Goal: Navigation & Orientation: Find specific page/section

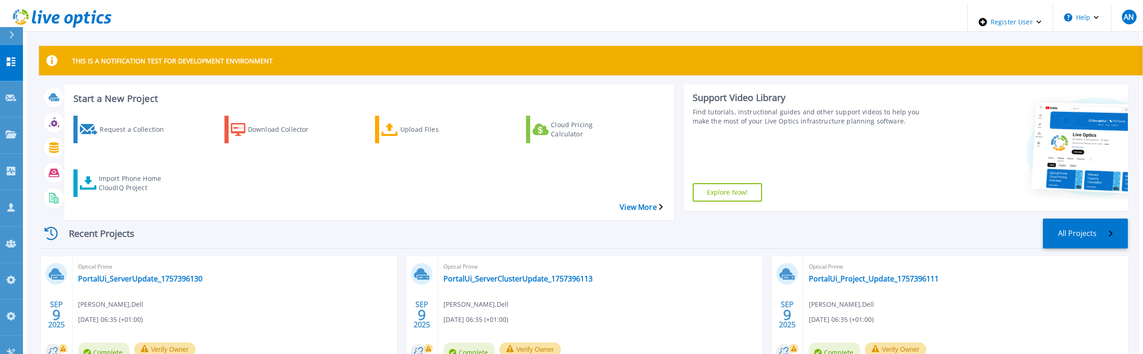
click at [287, 222] on div "Recent Projects All Projects" at bounding box center [583, 233] width 1088 height 30
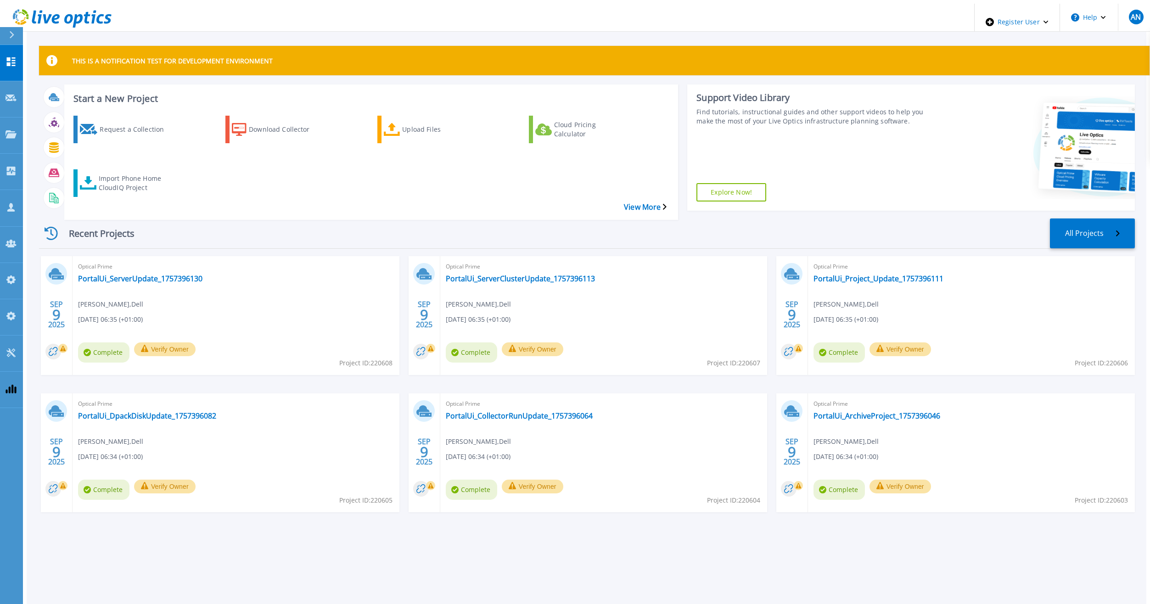
click at [374, 218] on div "Recent Projects All Projects" at bounding box center [586, 233] width 1095 height 30
click at [201, 211] on div "Recent Projects All Projects SEP 9 2025 Optical Prime PortalUi_ServerUpdate_175…" at bounding box center [586, 374] width 1095 height 327
click at [198, 218] on div "Recent Projects All Projects" at bounding box center [586, 233] width 1095 height 30
click at [205, 220] on div "Recent Projects All Projects" at bounding box center [586, 233] width 1095 height 30
click at [201, 218] on div "Recent Projects All Projects" at bounding box center [586, 233] width 1095 height 30
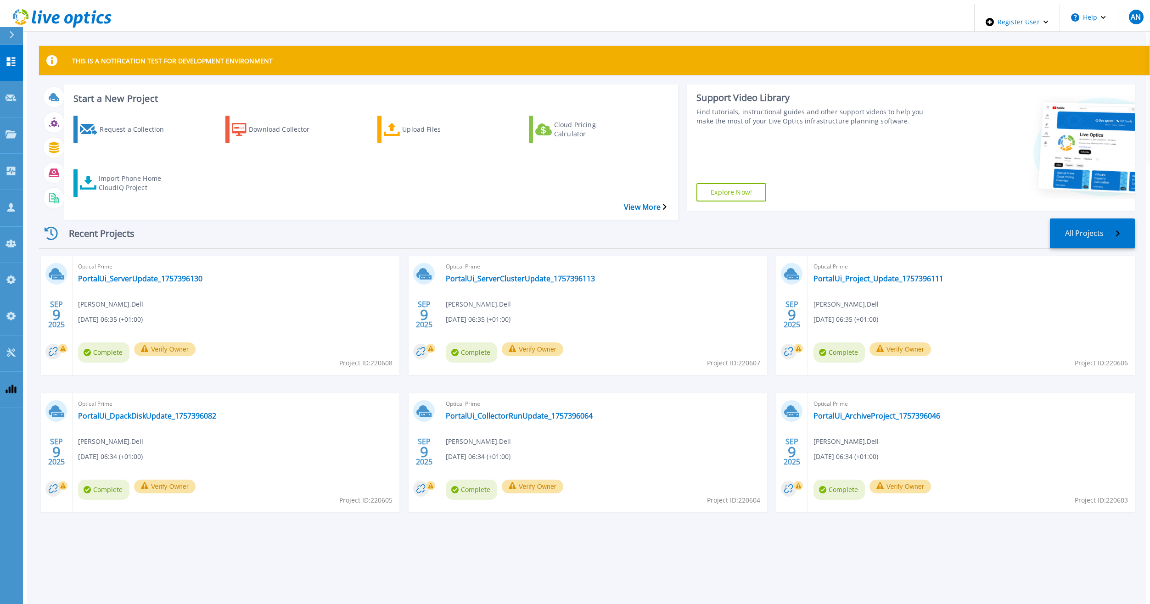
click at [192, 56] on p "THIS IS A NOTIFICATION TEST FOR DEVELOPMENT ENVIRONMENT" at bounding box center [172, 60] width 201 height 9
drag, startPoint x: 192, startPoint y: 52, endPoint x: 156, endPoint y: 56, distance: 36.4
click at [156, 56] on p "THIS IS A NOTIFICATION TEST FOR DEVELOPMENT ENVIRONMENT" at bounding box center [172, 60] width 201 height 9
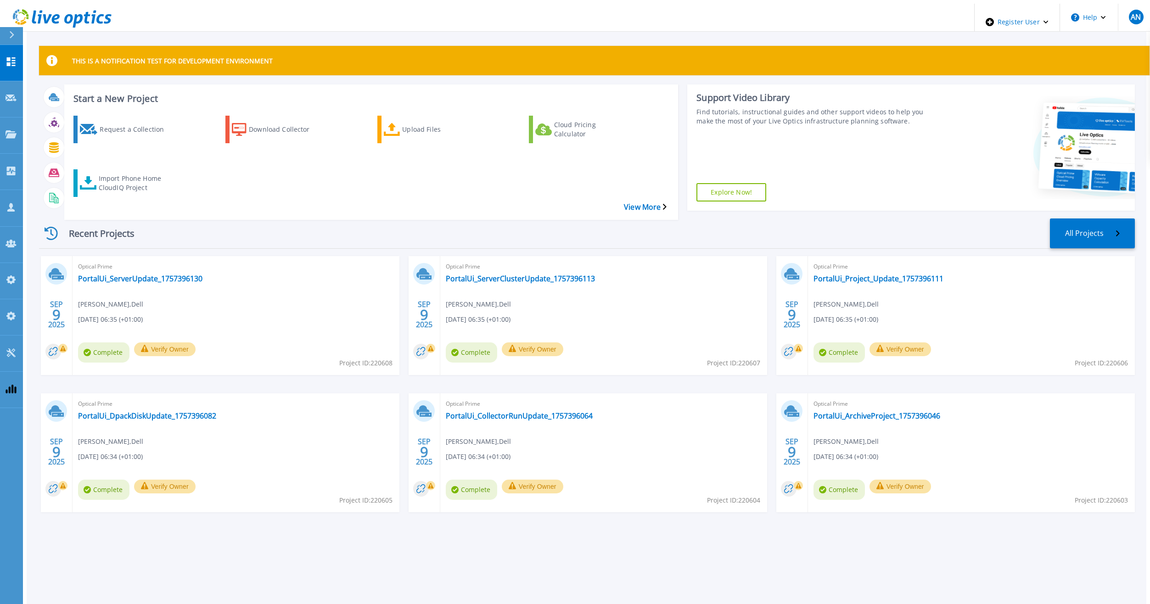
click at [362, 229] on div "Recent Projects All Projects" at bounding box center [586, 233] width 1095 height 30
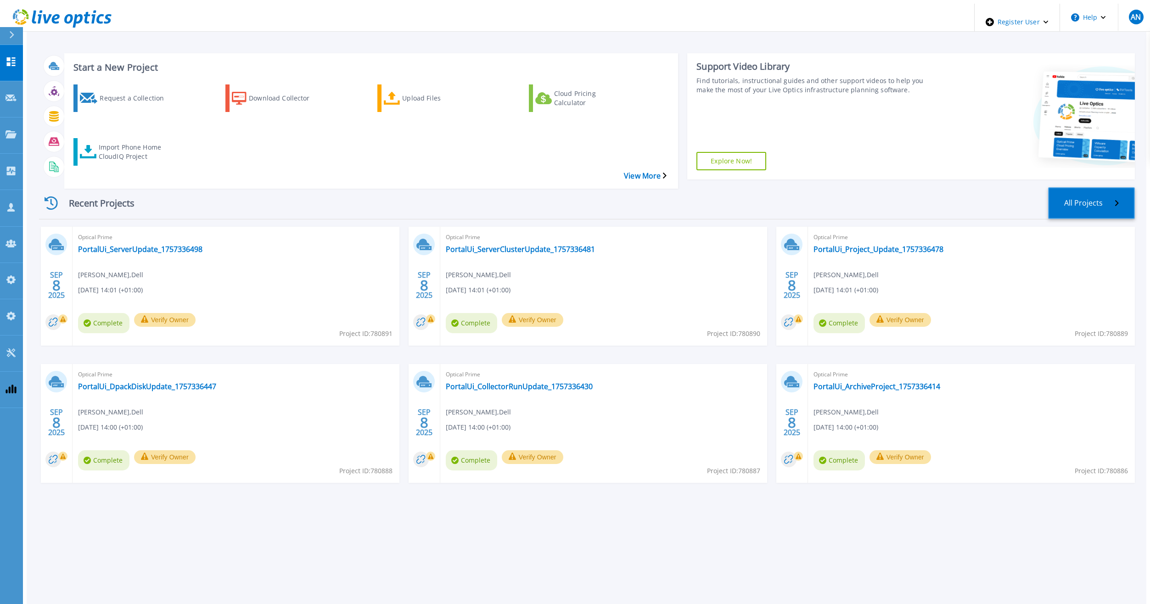
click at [1101, 187] on link "All Projects" at bounding box center [1091, 203] width 87 height 32
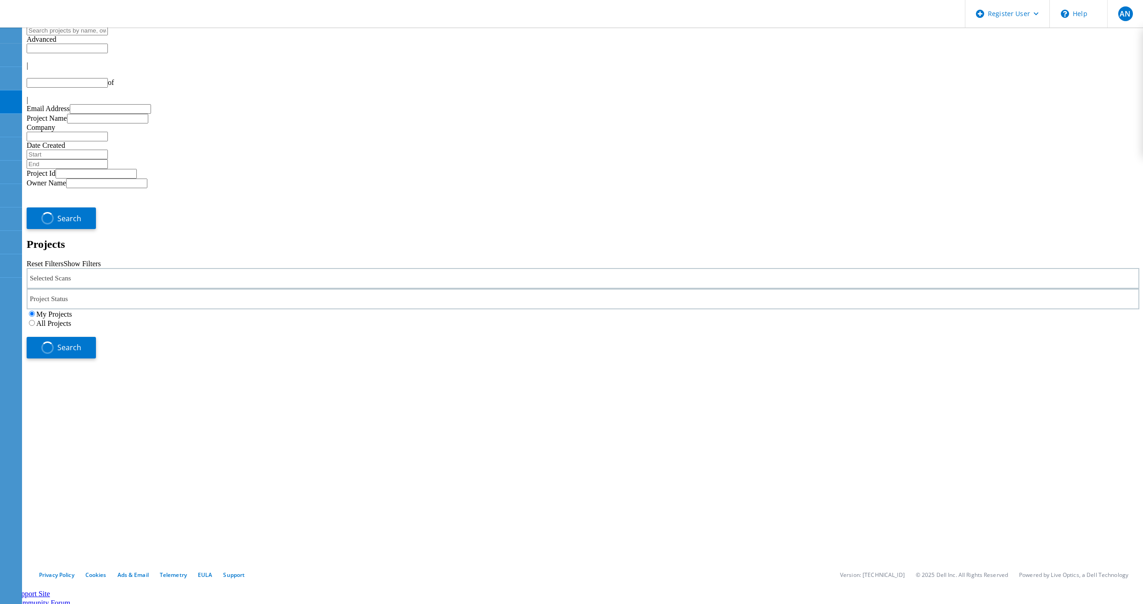
type input "1"
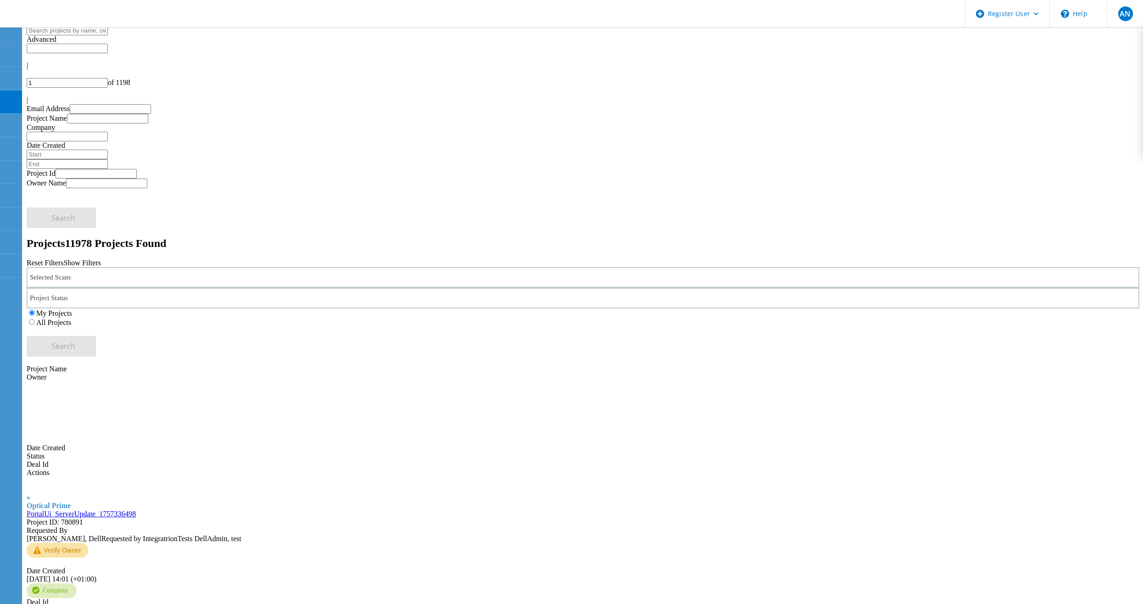
click at [229, 267] on div "Selected Scans Project Status In Progress Complete Published Anonymous Archived…" at bounding box center [583, 311] width 1112 height 89
click at [221, 267] on div "Selected Scans" at bounding box center [583, 277] width 1112 height 21
click at [98, 315] on label "Optical Prime" at bounding box center [77, 319] width 41 height 8
click at [56, 315] on input "Optical Prime" at bounding box center [53, 318] width 6 height 6
click at [531, 288] on div "Project Status" at bounding box center [583, 298] width 1112 height 21
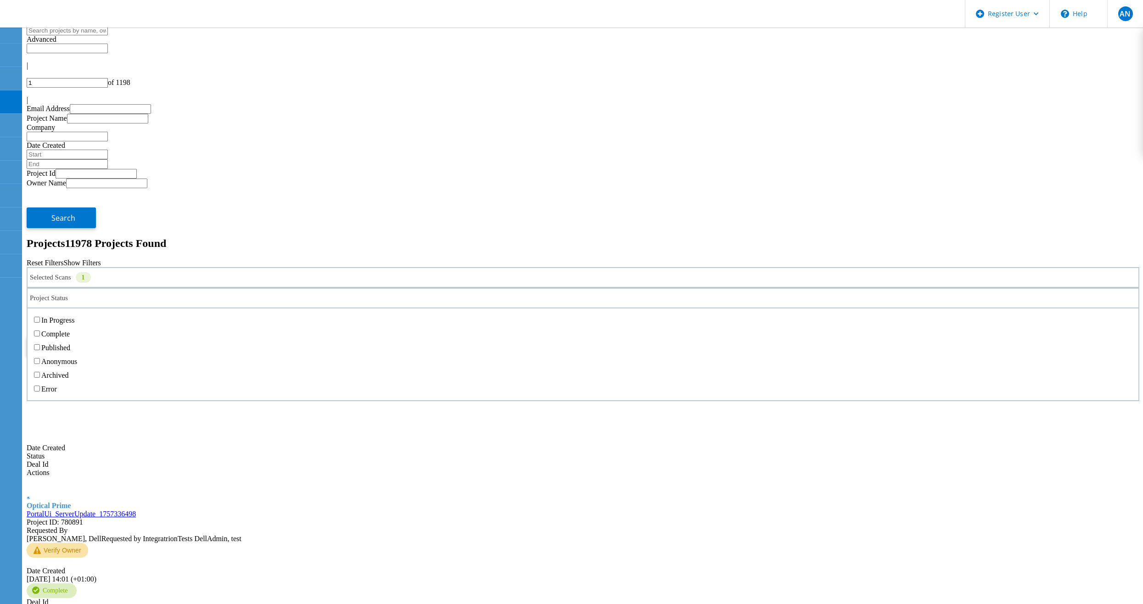
click at [74, 316] on label "In Progress" at bounding box center [57, 320] width 33 height 8
click at [40, 317] on input "In Progress" at bounding box center [37, 320] width 6 height 6
click at [744, 308] on div "My Projects All Projects" at bounding box center [583, 317] width 1112 height 18
drag, startPoint x: 790, startPoint y: 131, endPoint x: 733, endPoint y: 123, distance: 56.9
click at [789, 308] on div "My Projects All Projects" at bounding box center [583, 317] width 1112 height 18
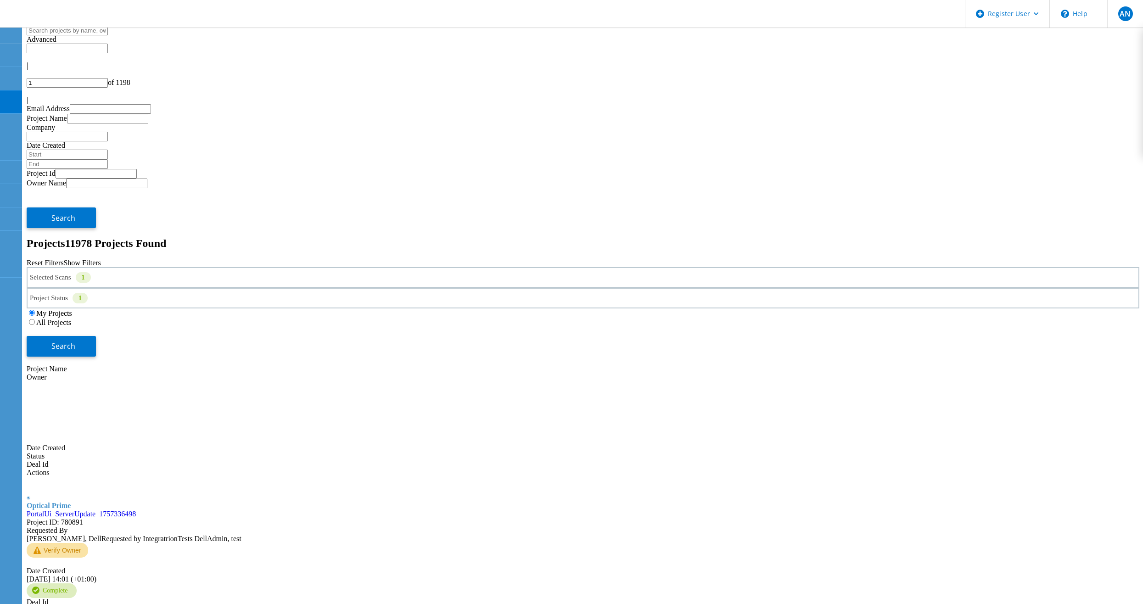
click at [71, 318] on label "All Projects" at bounding box center [53, 322] width 35 height 8
click at [35, 319] on input "All Projects" at bounding box center [32, 322] width 6 height 6
click at [75, 341] on span "Search" at bounding box center [63, 346] width 24 height 10
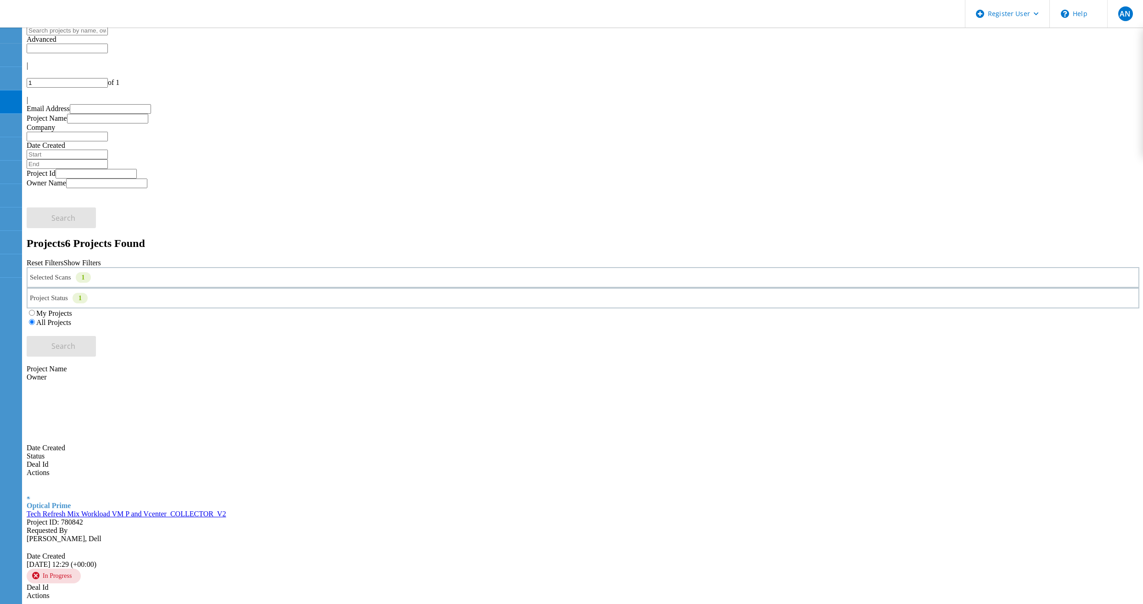
click at [495, 237] on h2 "Projects 6 Projects Found" at bounding box center [583, 243] width 1112 height 12
click at [686, 308] on div "My Projects" at bounding box center [583, 312] width 1112 height 9
click at [72, 309] on label "My Projects" at bounding box center [54, 313] width 36 height 8
click at [35, 310] on input "My Projects" at bounding box center [32, 313] width 6 height 6
click at [75, 341] on span "Search" at bounding box center [63, 346] width 24 height 10
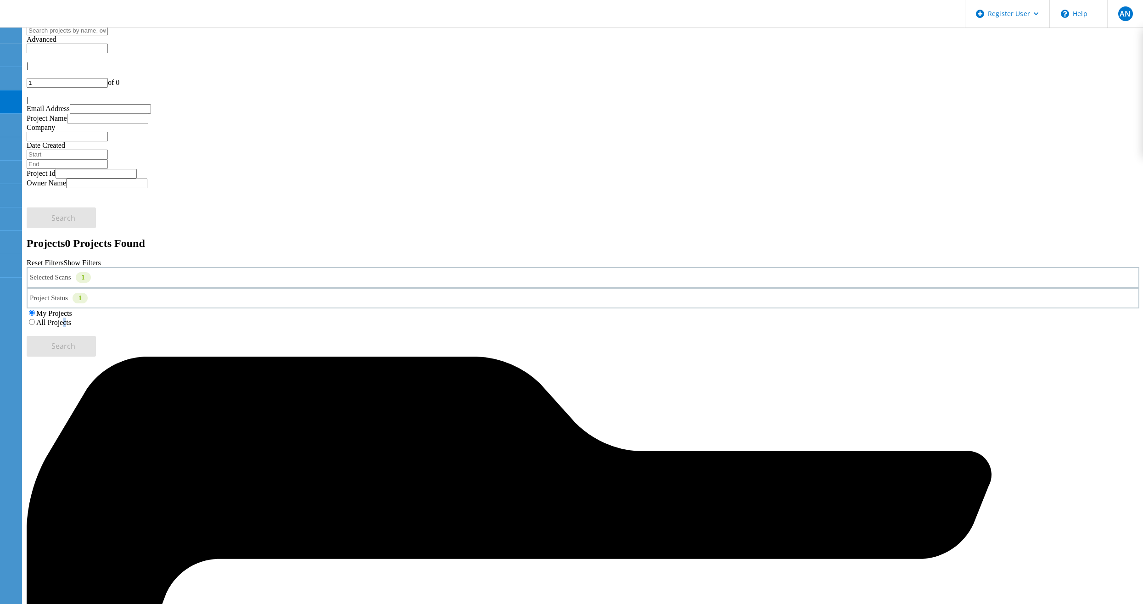
click at [71, 318] on label "All Projects" at bounding box center [53, 322] width 35 height 8
drag, startPoint x: 755, startPoint y: 126, endPoint x: 745, endPoint y: 130, distance: 10.7
click at [745, 318] on div "All Projects" at bounding box center [583, 322] width 1112 height 9
click at [71, 318] on label "All Projects" at bounding box center [53, 322] width 35 height 8
click at [35, 319] on input "All Projects" at bounding box center [32, 322] width 6 height 6
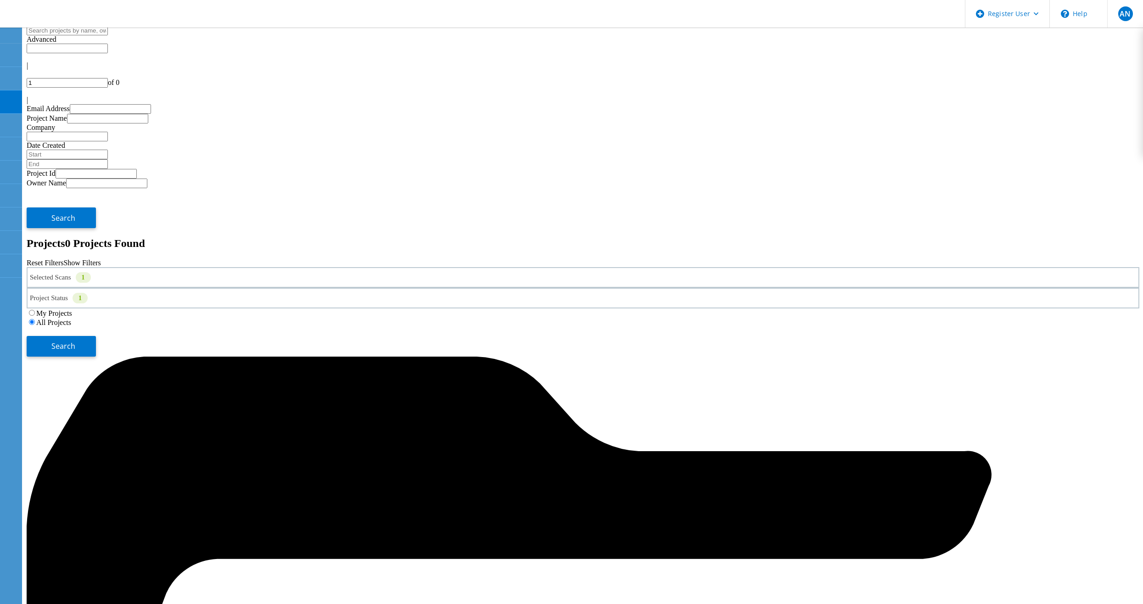
click at [698, 267] on div "Selected Scans 1 Project Status 1 In Progress Complete Published Anonymous Arch…" at bounding box center [583, 311] width 1112 height 89
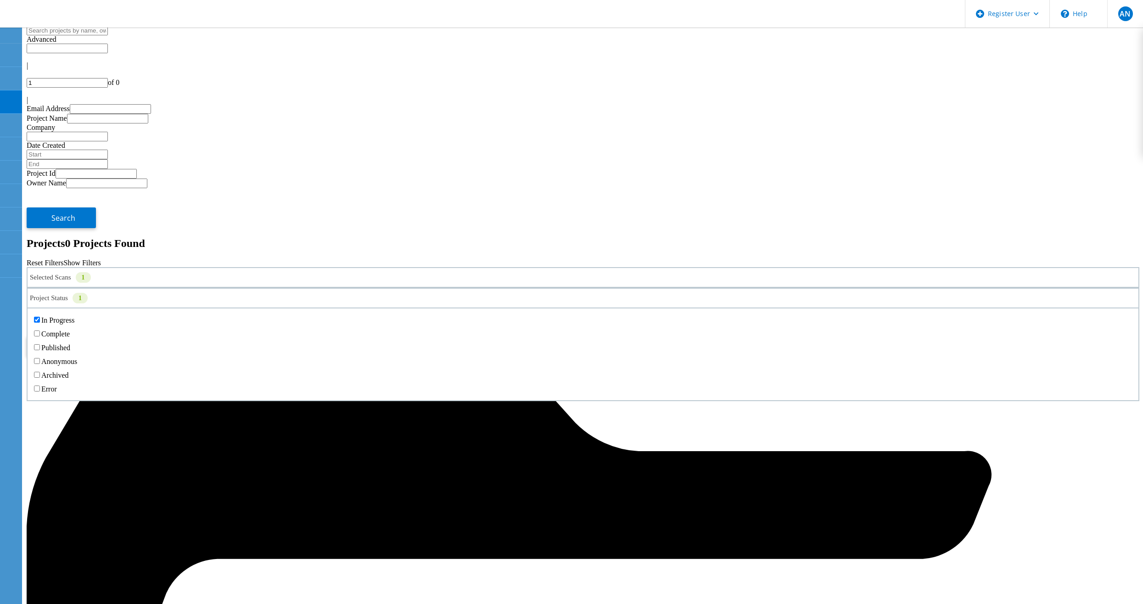
click at [385, 288] on div "Project Status 1" at bounding box center [583, 298] width 1112 height 21
click at [74, 316] on label "In Progress" at bounding box center [57, 320] width 33 height 8
click at [40, 317] on input "In Progress" at bounding box center [37, 320] width 6 height 6
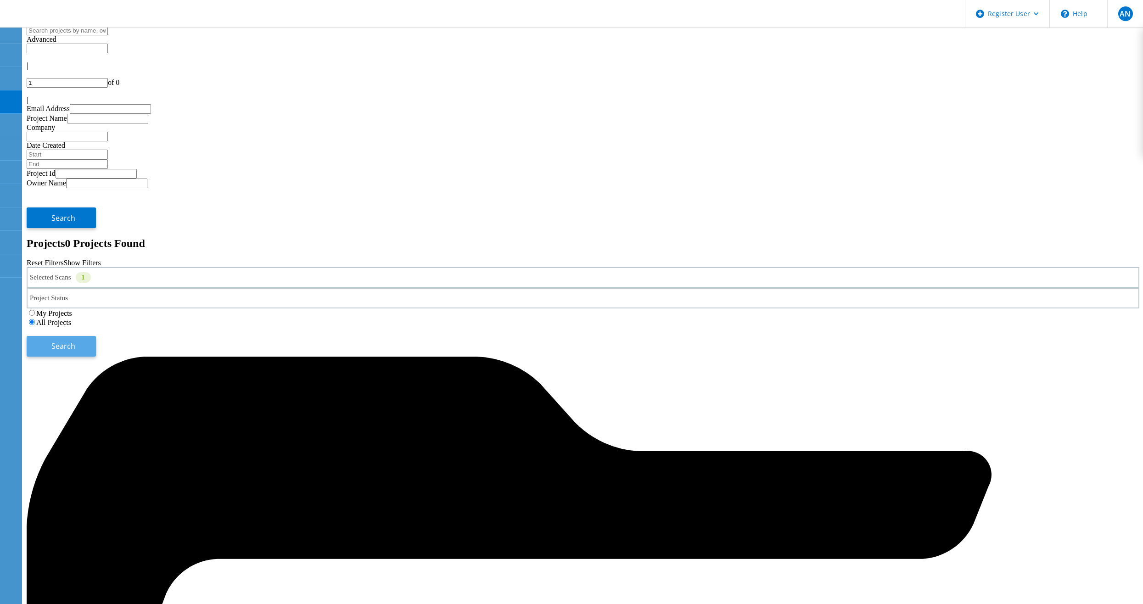
click at [96, 336] on button "Search" at bounding box center [61, 346] width 69 height 21
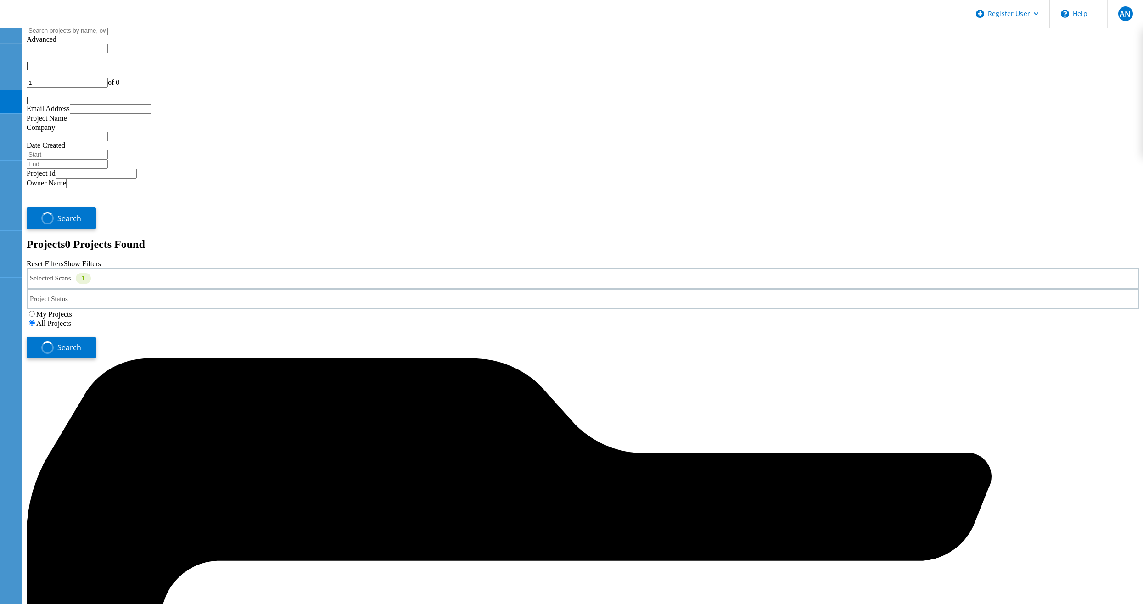
click at [497, 238] on h2 "Projects 0 Projects Found" at bounding box center [583, 244] width 1112 height 12
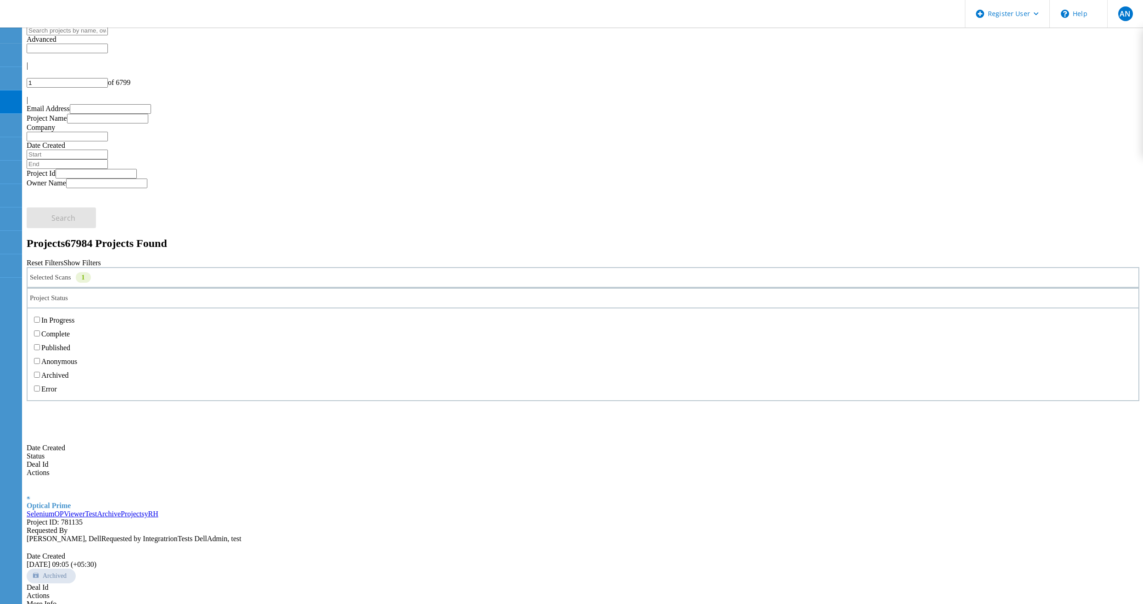
click at [408, 288] on div "Project Status" at bounding box center [583, 298] width 1112 height 21
click at [74, 316] on label "In Progress" at bounding box center [57, 320] width 33 height 8
click at [40, 317] on input "In Progress" at bounding box center [37, 320] width 6 height 6
click at [613, 237] on div "Projects 67984 Projects Found Reset Filters Show Filters" at bounding box center [583, 252] width 1112 height 30
click at [927, 308] on div "My Projects All Projects" at bounding box center [583, 317] width 1112 height 18
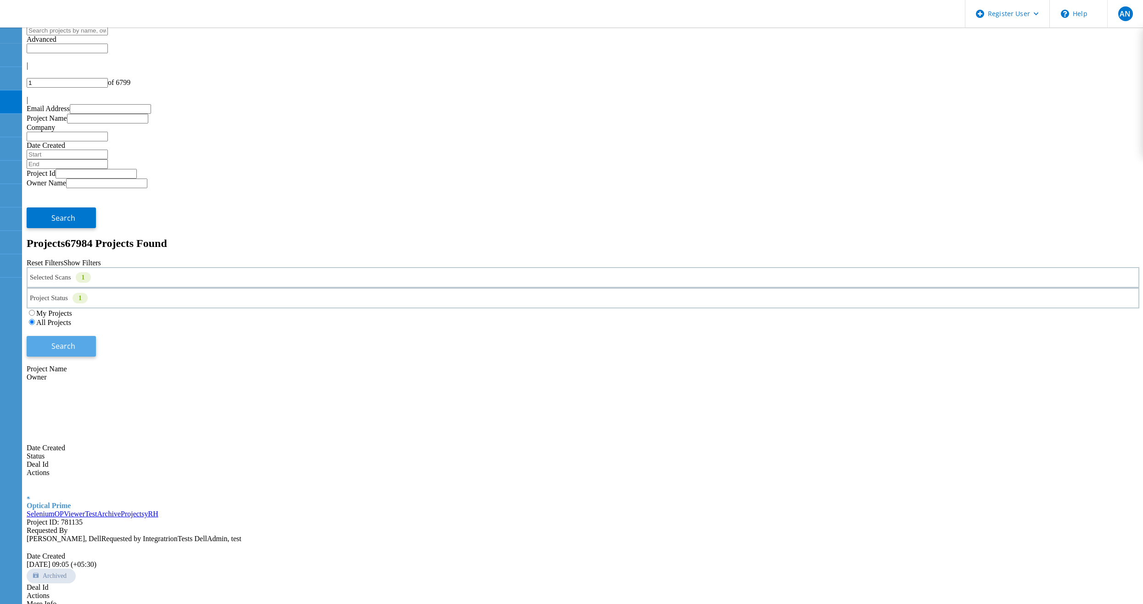
click at [96, 336] on button "Search" at bounding box center [61, 346] width 69 height 21
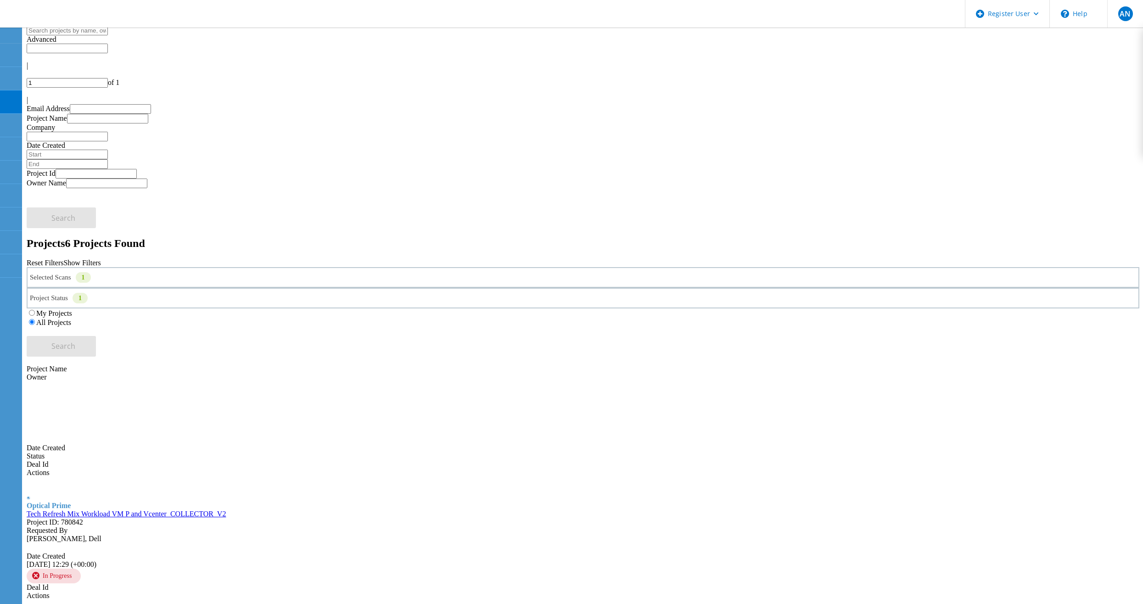
click at [221, 267] on div "Selected Scans 1" at bounding box center [583, 277] width 1112 height 21
click at [204, 267] on div "Selected Scans 1 Server & Cloud Optical Prime AWS Azure Nutanix RVTools Kuberne…" at bounding box center [583, 277] width 1112 height 21
click at [484, 288] on div "Project Status 1 In Progress Complete Published Anonymous Archived Error" at bounding box center [583, 298] width 1112 height 21
click at [73, 22] on icon at bounding box center [58, 15] width 99 height 19
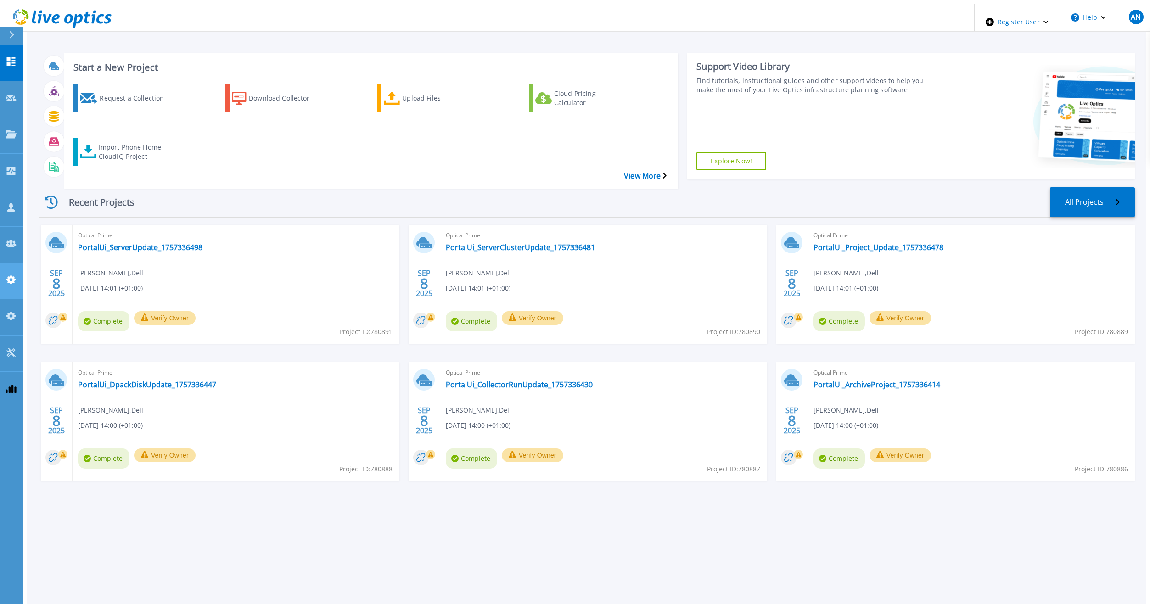
click at [8, 275] on icon at bounding box center [10, 279] width 9 height 9
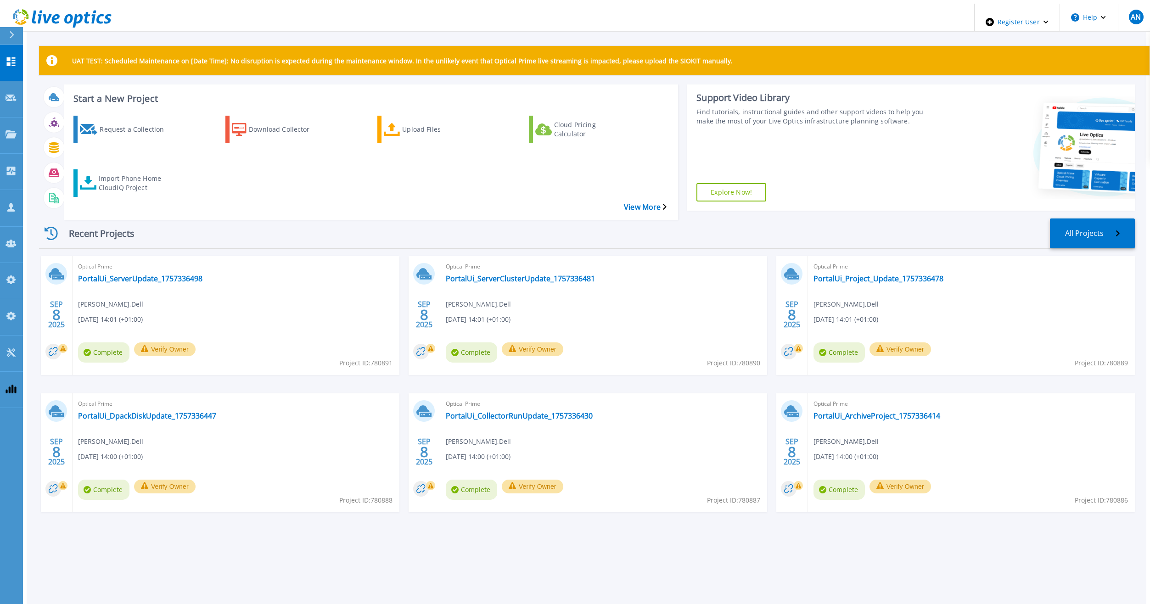
click at [214, 224] on div "Recent Projects All Projects" at bounding box center [586, 233] width 1095 height 30
click at [287, 218] on div "Recent Projects All Projects" at bounding box center [586, 233] width 1095 height 30
click at [358, 218] on div "Recent Projects All Projects" at bounding box center [586, 233] width 1095 height 30
click at [176, 220] on div "Recent Projects All Projects" at bounding box center [586, 233] width 1095 height 30
click at [361, 515] on div "Recent Projects All Projects [DATE] Optical Prime PortalUi_ServerUpdate_1757336…" at bounding box center [586, 374] width 1095 height 327
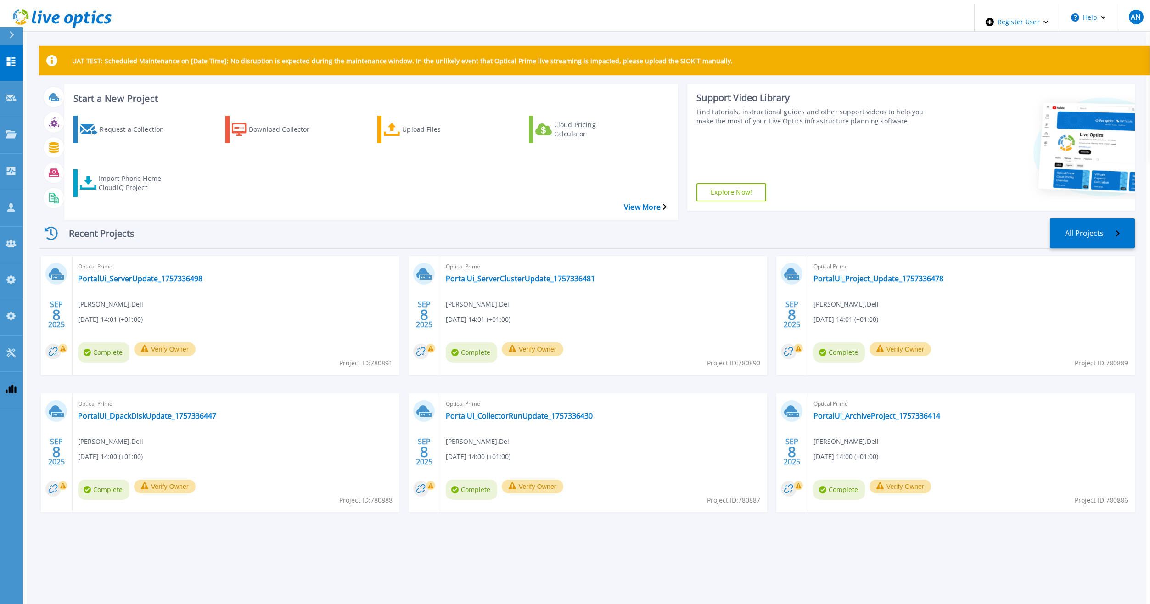
click at [185, 198] on div "Start a New Project Request a Collection Download Collector Upload Files Cloud …" at bounding box center [586, 147] width 1095 height 127
click at [284, 211] on div "Recent Projects All Projects [DATE] Optical Prime PortalUi_ServerUpdate_1757336…" at bounding box center [586, 374] width 1095 height 327
click at [118, 39] on div "UAT TEST: Scheduled Maintenance on [Date Time]: No disruption is expected durin…" at bounding box center [586, 305] width 1119 height 603
click at [1132, 23] on button "AN" at bounding box center [1135, 17] width 36 height 27
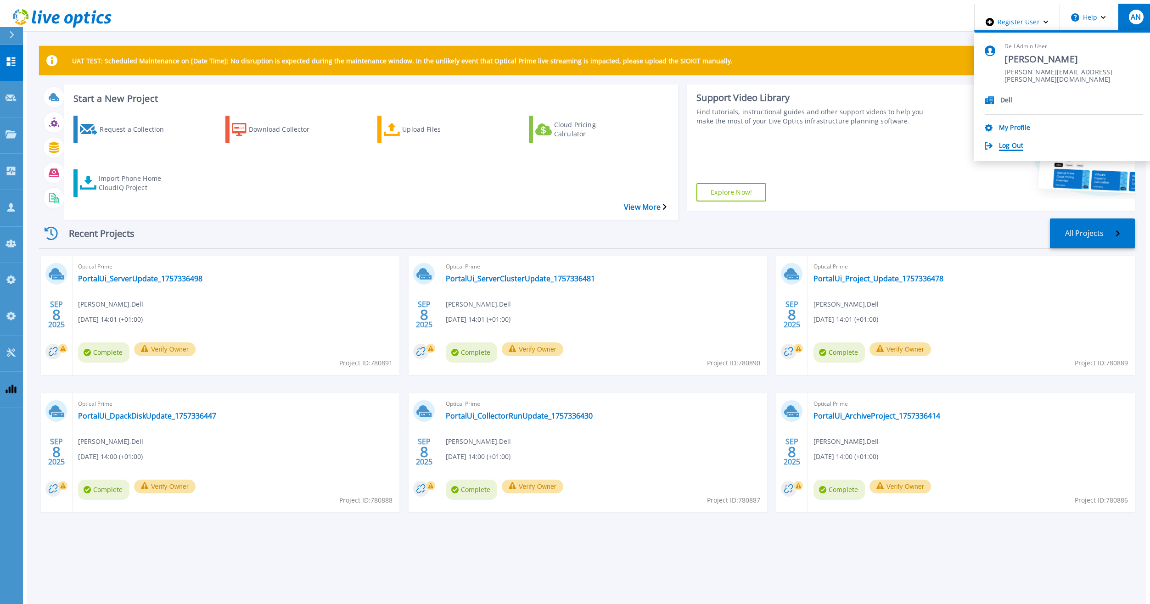
click at [1023, 142] on link "Log Out" at bounding box center [1011, 146] width 24 height 9
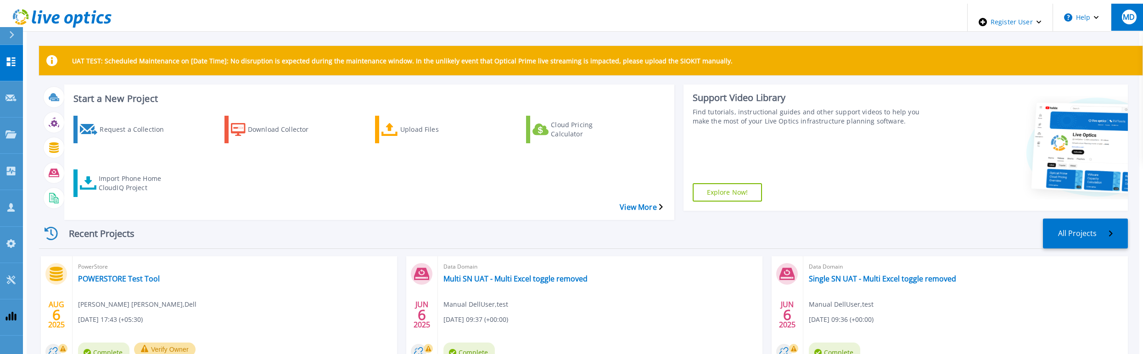
click at [1122, 16] on span "MD" at bounding box center [1128, 16] width 12 height 7
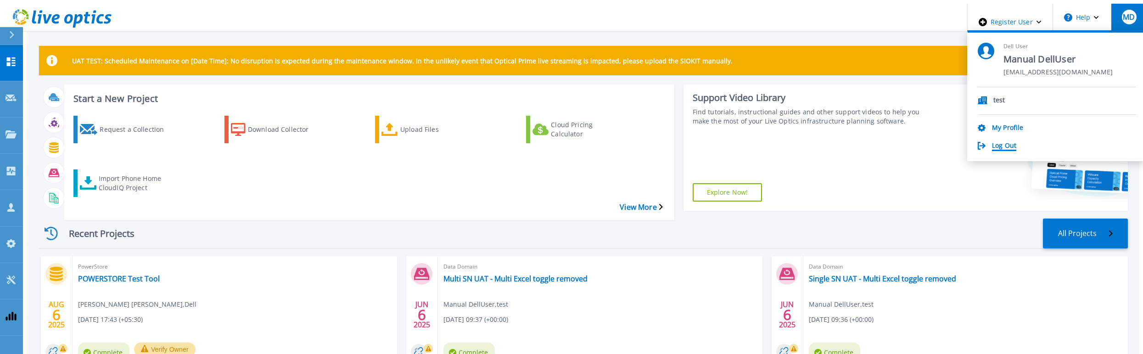
click at [1016, 145] on link "Log Out" at bounding box center [1004, 146] width 24 height 9
